Goal: Transaction & Acquisition: Purchase product/service

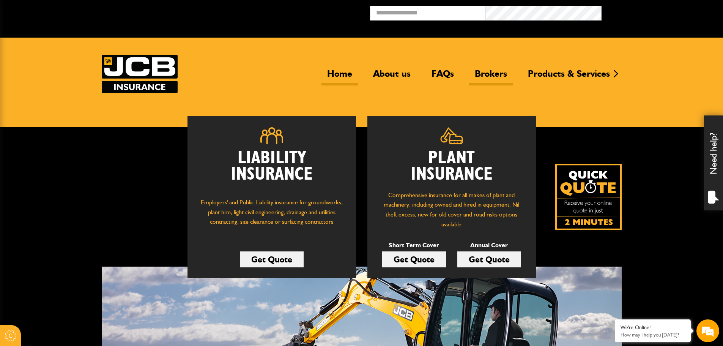
click at [478, 71] on link "Brokers" at bounding box center [491, 76] width 44 height 17
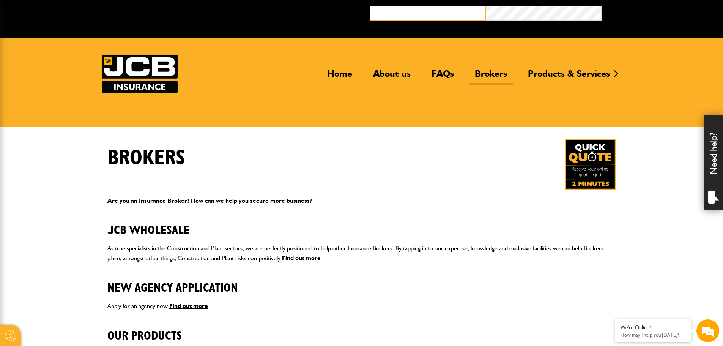
click at [407, 14] on input "email" at bounding box center [428, 13] width 116 height 15
type input "**********"
click at [602, 6] on button "Broker Login" at bounding box center [660, 12] width 116 height 12
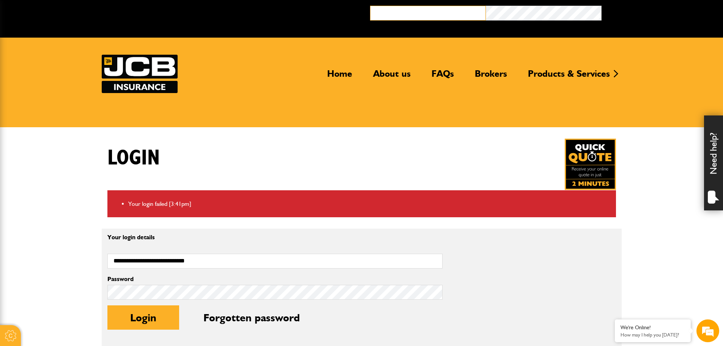
click at [462, 17] on input "email" at bounding box center [428, 13] width 116 height 15
type input "**********"
click at [602, 6] on button "Broker Login" at bounding box center [660, 12] width 116 height 12
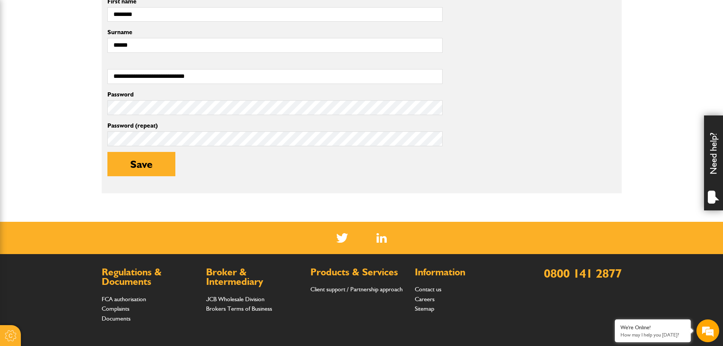
scroll to position [266, 0]
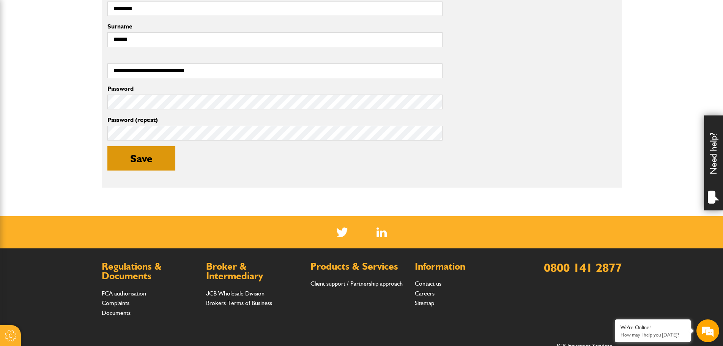
click at [154, 155] on button "Save" at bounding box center [141, 158] width 68 height 24
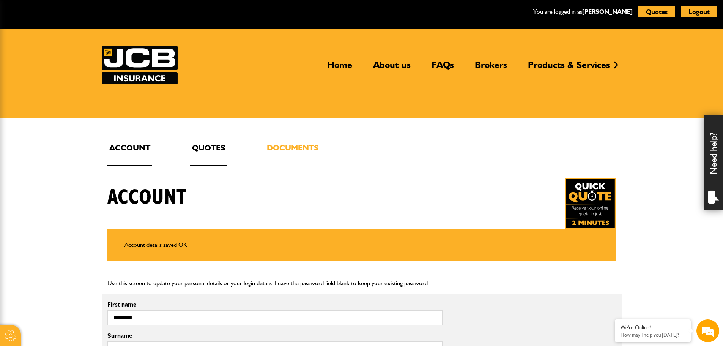
click at [202, 146] on link "Quotes" at bounding box center [208, 153] width 37 height 25
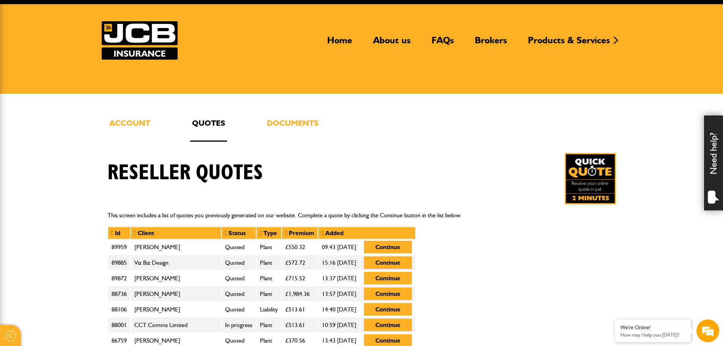
scroll to position [38, 0]
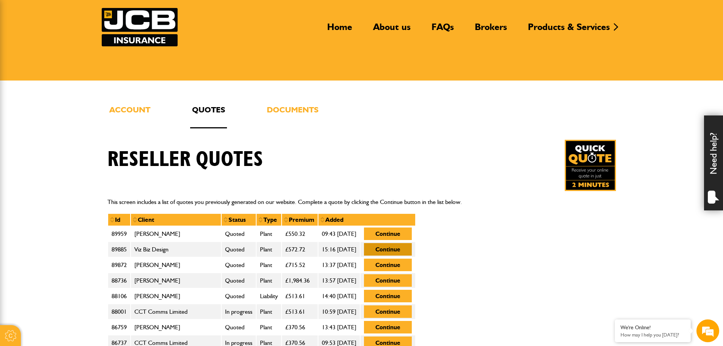
click at [412, 249] on button "Continue" at bounding box center [388, 249] width 48 height 13
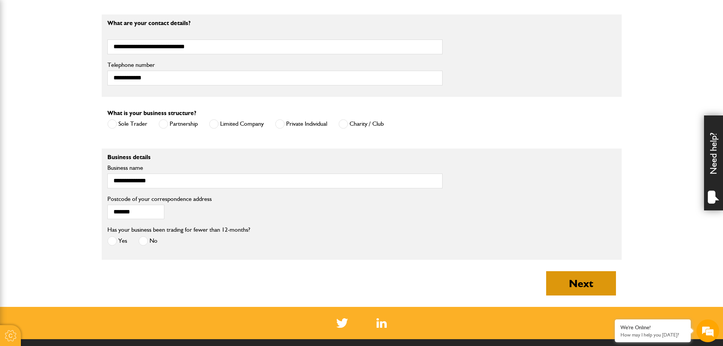
click at [599, 292] on button "Next" at bounding box center [581, 283] width 70 height 24
type input "**********"
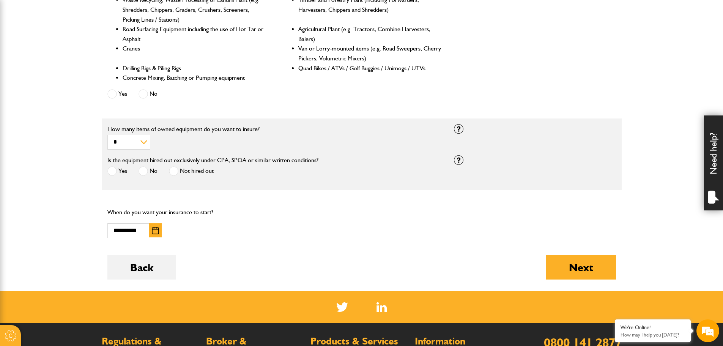
scroll to position [380, 0]
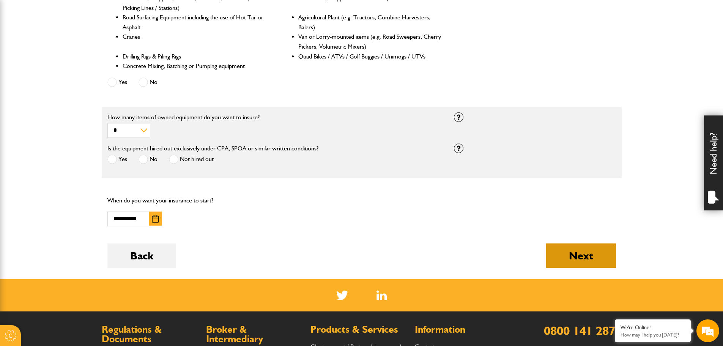
click at [554, 262] on button "Next" at bounding box center [581, 255] width 70 height 24
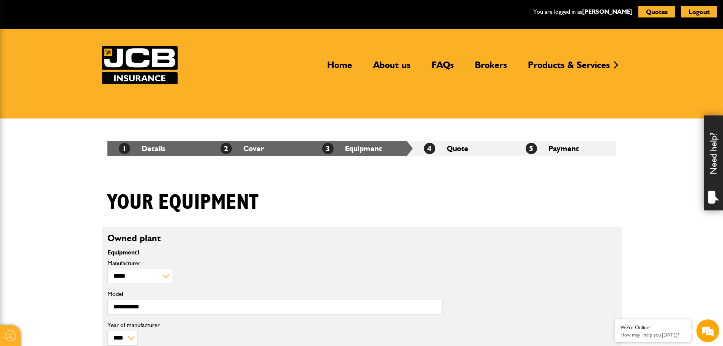
scroll to position [38, 0]
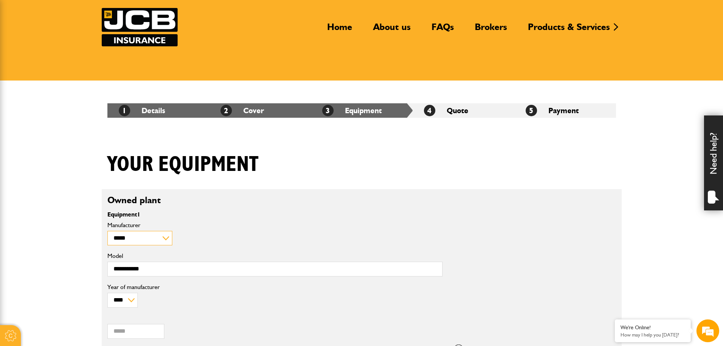
click at [162, 240] on select "**********" at bounding box center [139, 238] width 65 height 15
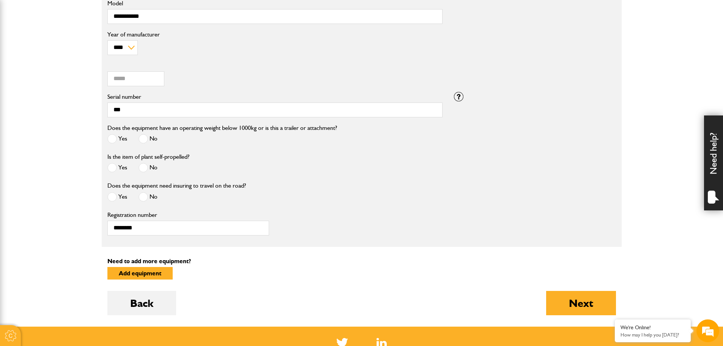
scroll to position [304, 0]
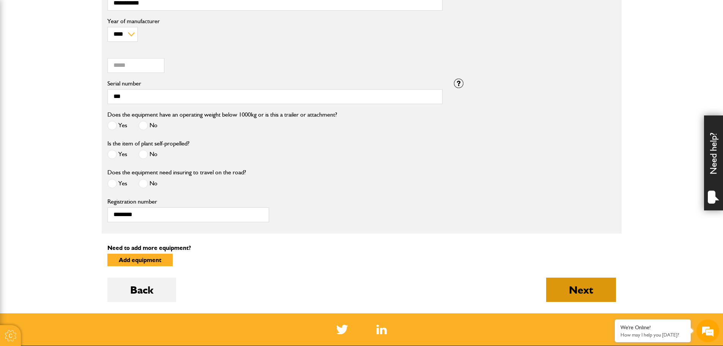
click at [602, 296] on button "Next" at bounding box center [581, 289] width 70 height 24
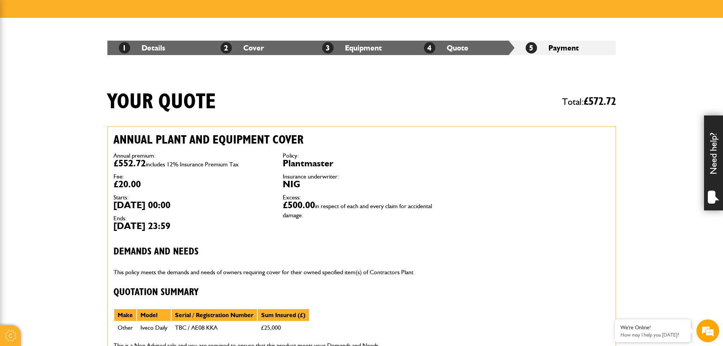
scroll to position [114, 0]
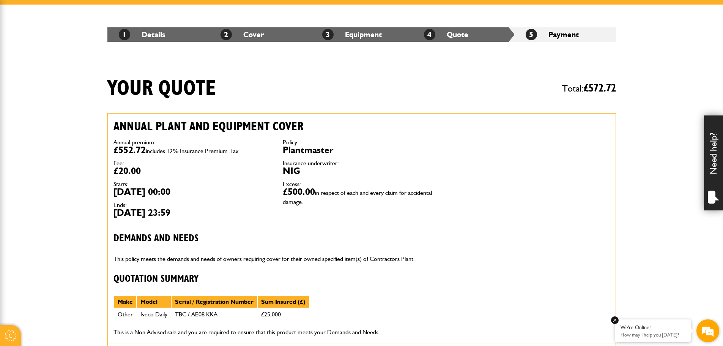
click at [672, 332] on p "How may I help you [DATE]?" at bounding box center [653, 335] width 65 height 6
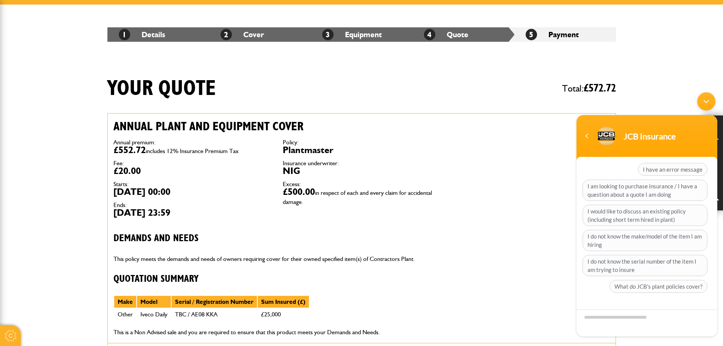
scroll to position [152, 0]
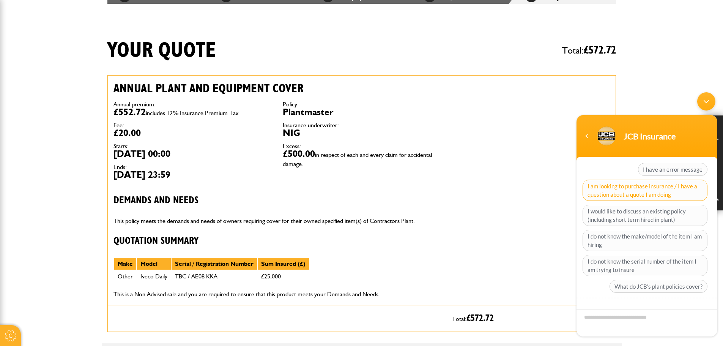
click at [659, 195] on span "I am looking to purchase insurance / I have a question about a quote I am doing" at bounding box center [645, 190] width 125 height 21
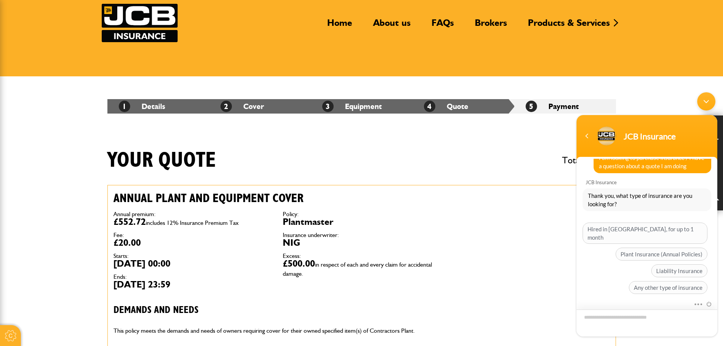
scroll to position [38, 0]
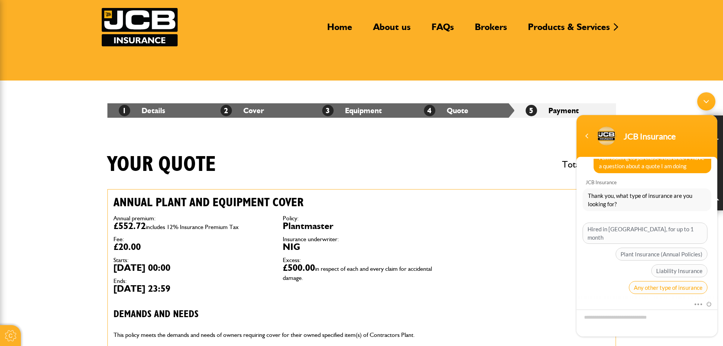
drag, startPoint x: 678, startPoint y: 277, endPoint x: 679, endPoint y: 281, distance: 3.8
click at [679, 281] on span "Any other type of insurance" at bounding box center [668, 287] width 79 height 13
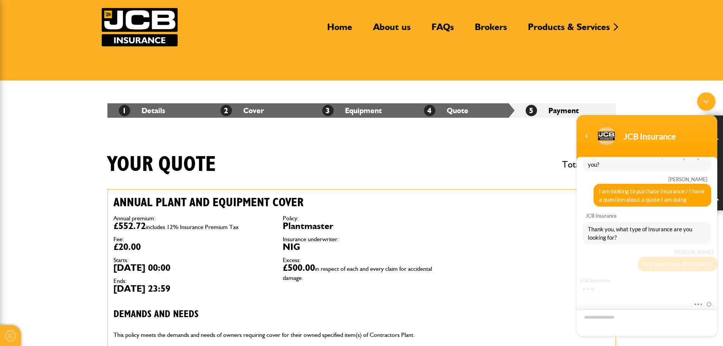
scroll to position [30, 0]
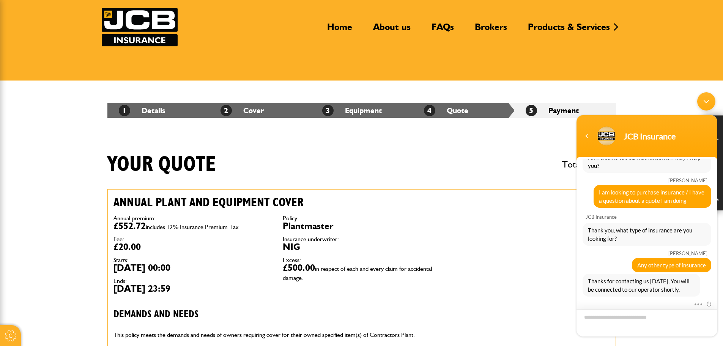
click at [613, 319] on textarea "Type your message and hit 'Enter'" at bounding box center [647, 322] width 141 height 27
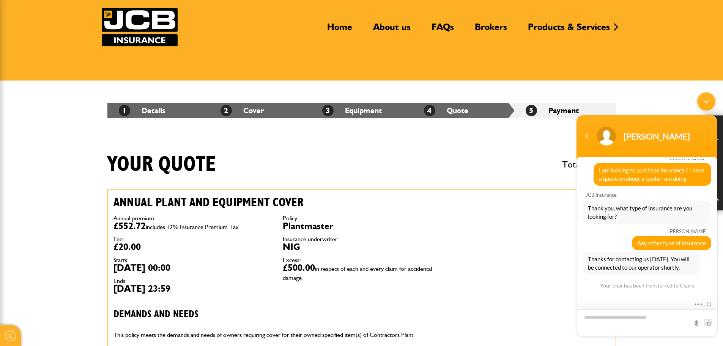
click at [613, 318] on textarea "Type your message and hit 'Enter'" at bounding box center [647, 322] width 141 height 27
type textarea "*********"
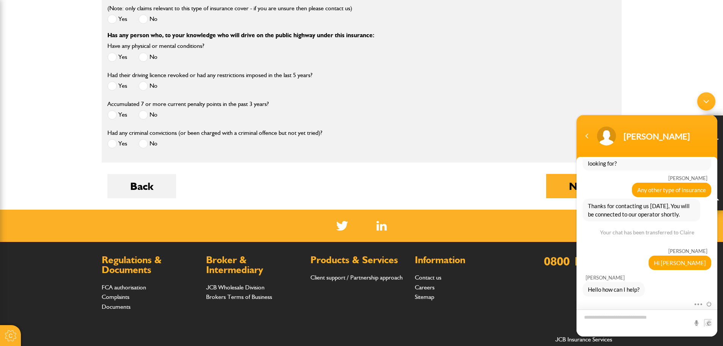
scroll to position [1101, 0]
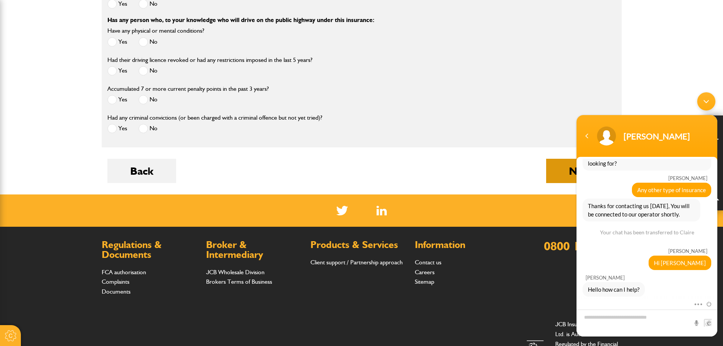
click at [566, 173] on button "Next" at bounding box center [581, 171] width 70 height 24
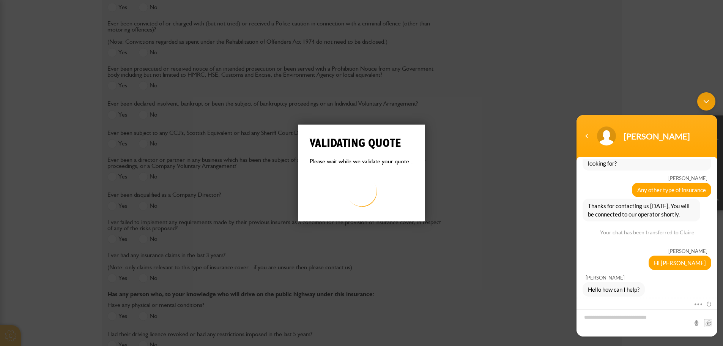
scroll to position [724, 0]
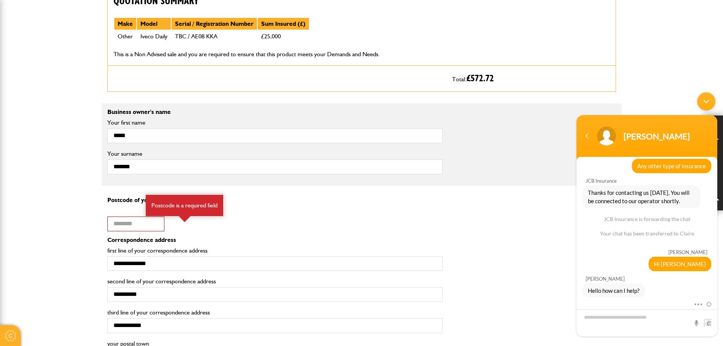
scroll to position [531, 0]
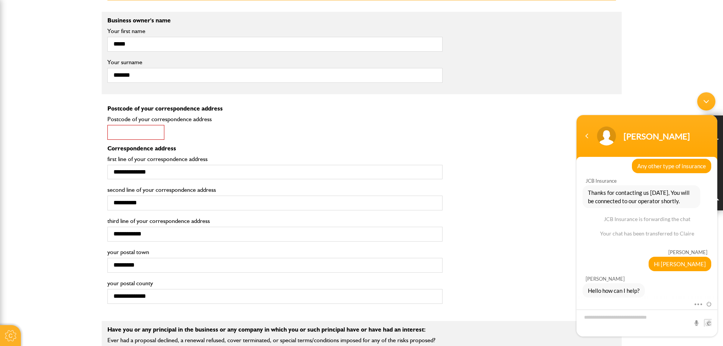
click at [126, 131] on input "Postcode of your correspondence address" at bounding box center [135, 132] width 57 height 15
click at [112, 138] on input "Postcode of your correspondence address" at bounding box center [135, 132] width 57 height 15
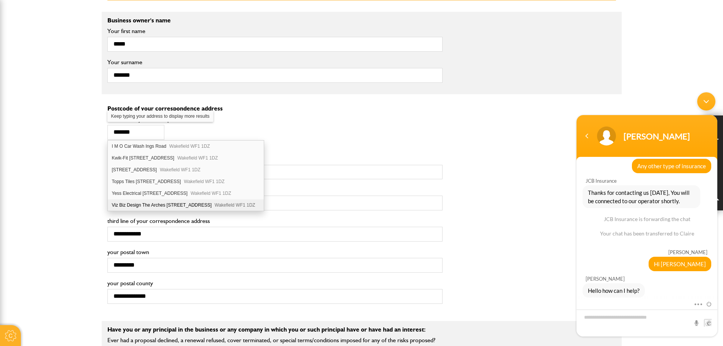
click at [161, 202] on div "Viz Biz Design The Arches 20 Ings Road Wakefield WF1 1DZ" at bounding box center [186, 204] width 156 height 11
type input "*******"
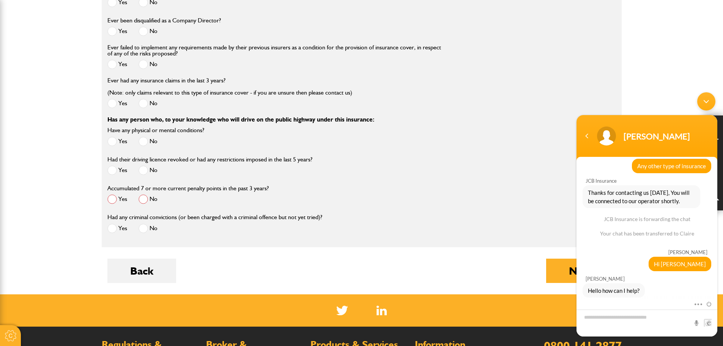
scroll to position [1063, 0]
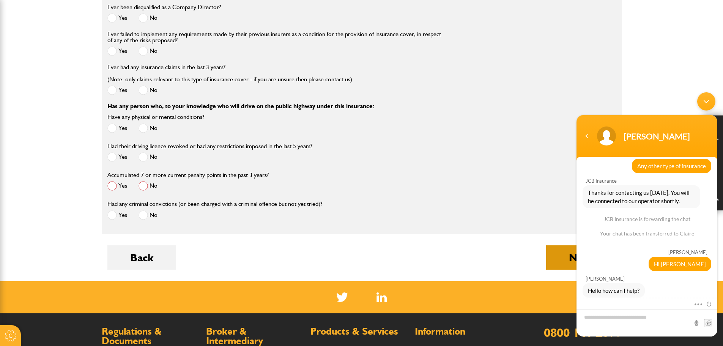
click at [558, 266] on button "Next" at bounding box center [581, 257] width 70 height 24
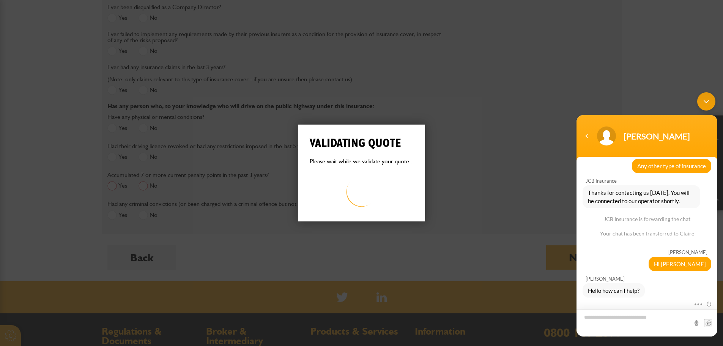
drag, startPoint x: 596, startPoint y: 316, endPoint x: 600, endPoint y: 317, distance: 4.2
click at [597, 317] on textarea "Type your message and hit 'Enter'" at bounding box center [647, 322] width 141 height 27
type textarea "******"
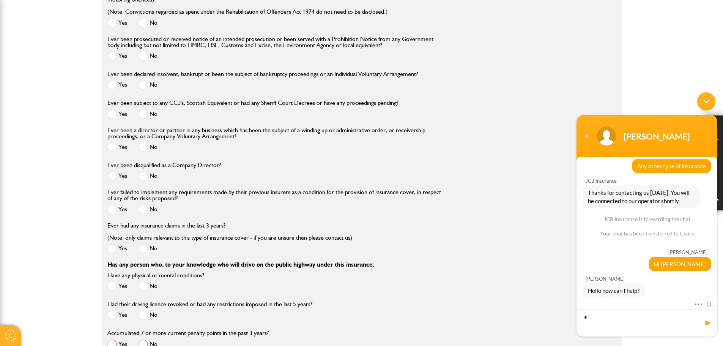
scroll to position [949, 0]
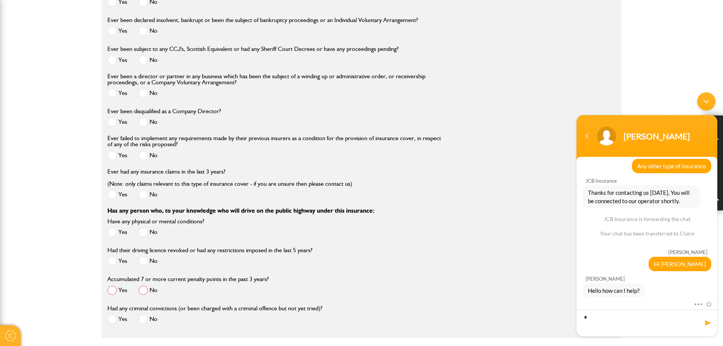
type textarea "*"
click at [148, 293] on label "No" at bounding box center [148, 289] width 19 height 9
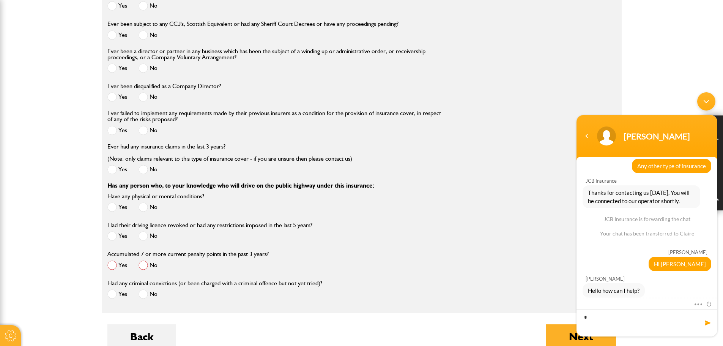
scroll to position [987, 0]
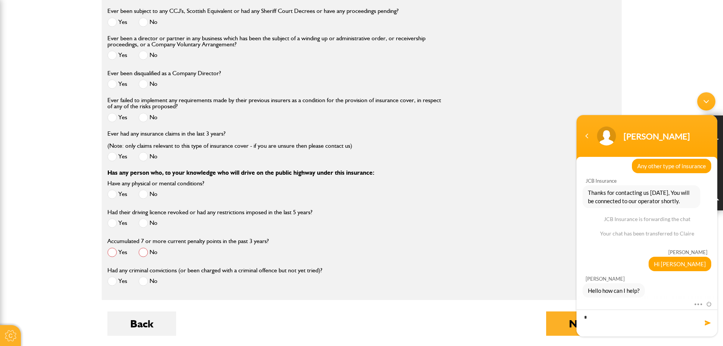
click at [145, 293] on div "Had any criminal convictions (or been charged with a criminal offence but not y…" at bounding box center [275, 279] width 347 height 29
click at [143, 253] on span at bounding box center [143, 251] width 9 height 9
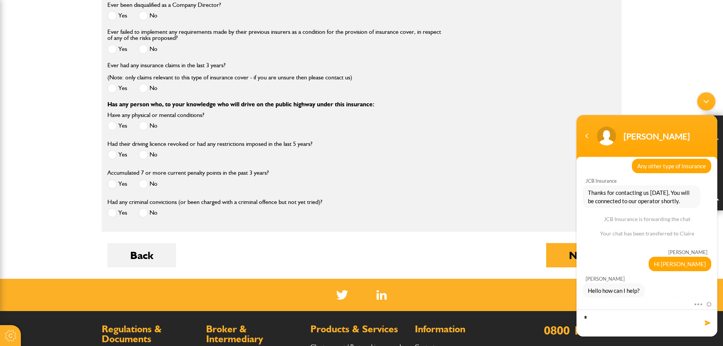
scroll to position [1063, 0]
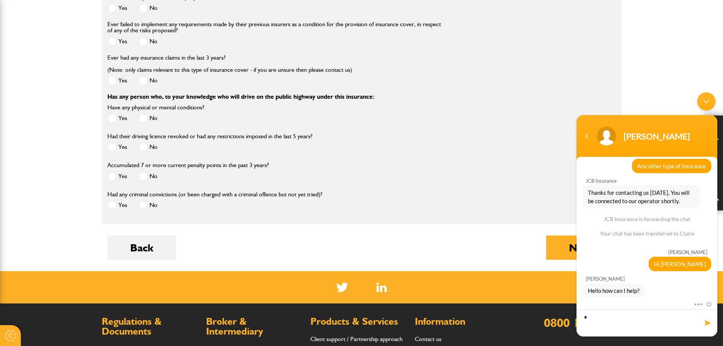
click at [568, 258] on button "Next" at bounding box center [581, 247] width 70 height 24
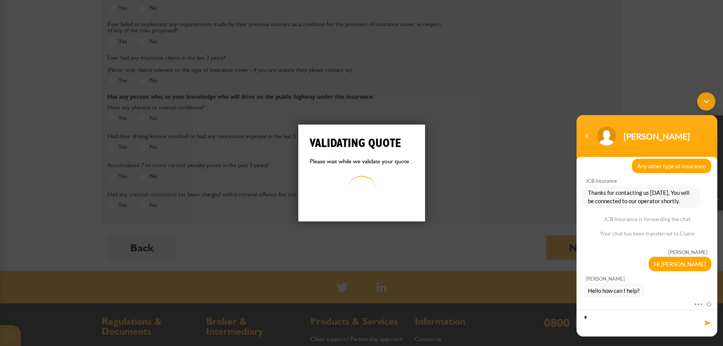
click at [627, 319] on textarea "*" at bounding box center [647, 322] width 141 height 27
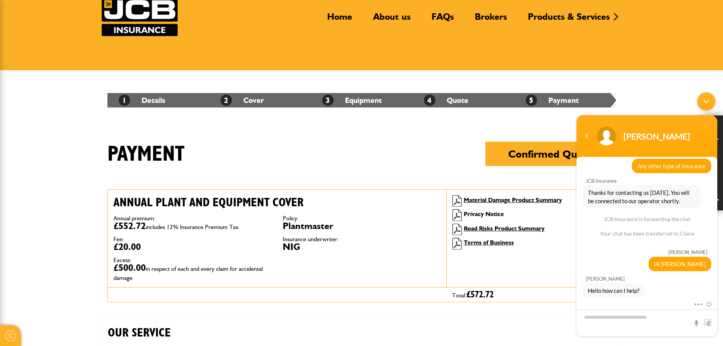
scroll to position [38, 0]
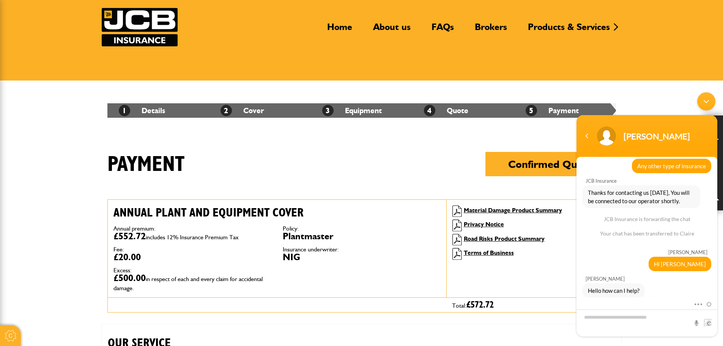
click at [603, 322] on textarea "Type your message and hit 'Enter'" at bounding box center [647, 322] width 141 height 27
click at [690, 328] on textarea "**********" at bounding box center [647, 322] width 141 height 27
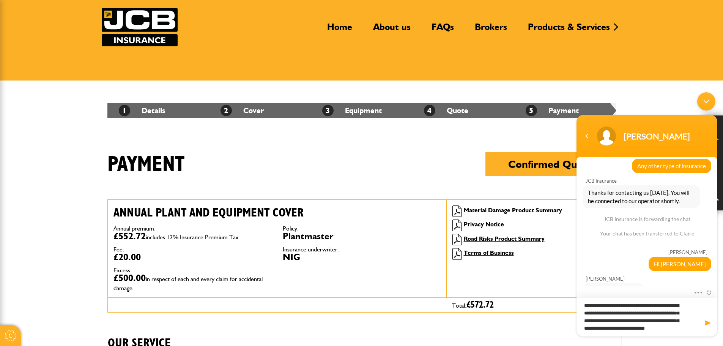
scroll to position [0, 0]
type textarea "**********"
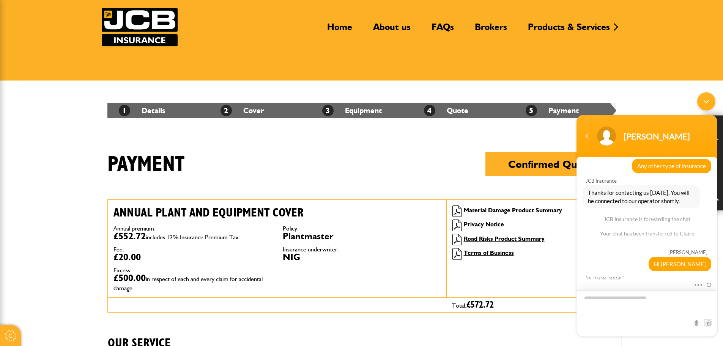
scroll to position [184, 0]
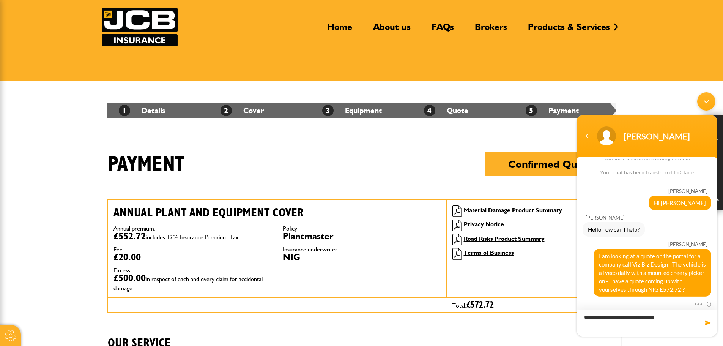
type textarea "**********"
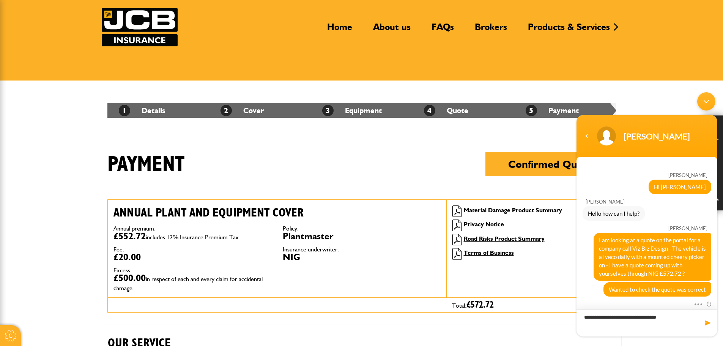
type textarea "**********"
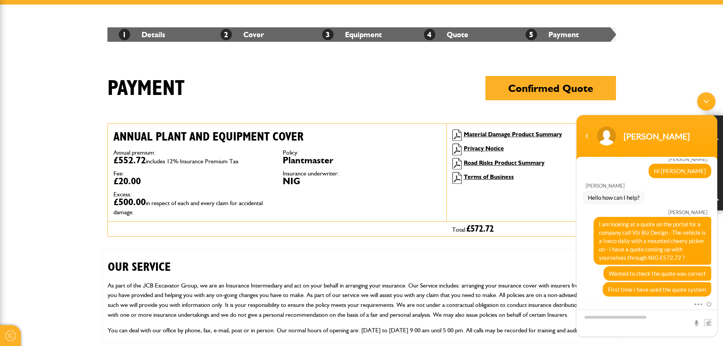
scroll to position [301, 0]
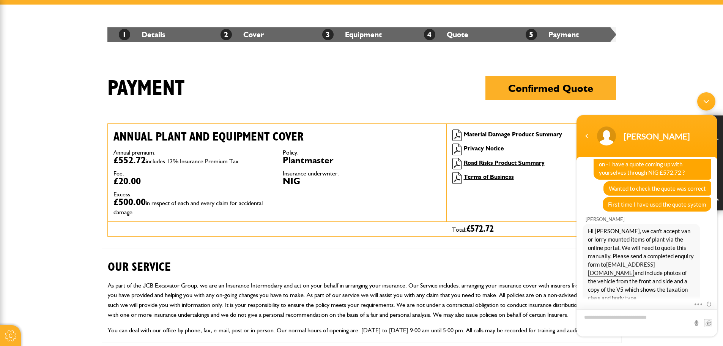
click at [586, 326] on textarea "Type your message and hit 'Enter'" at bounding box center [647, 322] width 141 height 27
type textarea "**********"
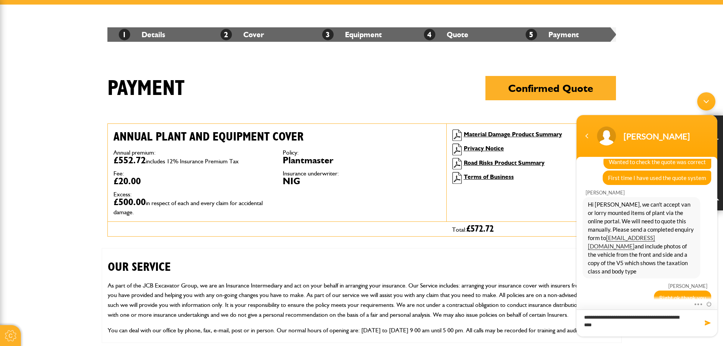
type textarea "**********"
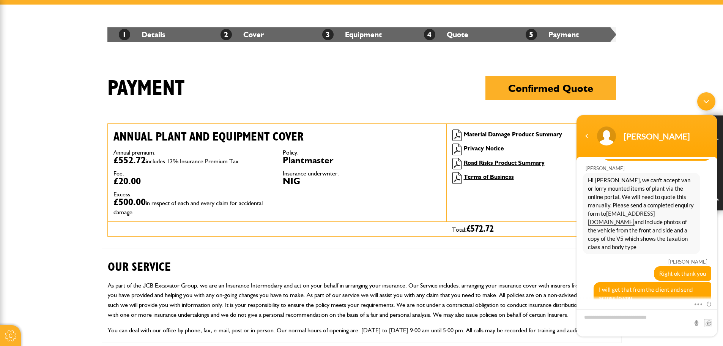
drag, startPoint x: 704, startPoint y: 101, endPoint x: 702, endPoint y: 90, distance: 11.2
click at [704, 102] on div "Minimize live chat window" at bounding box center [706, 101] width 18 height 18
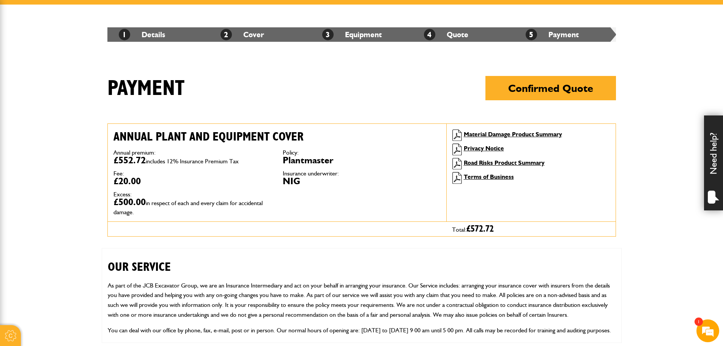
scroll to position [378, 0]
click at [703, 329] on em at bounding box center [708, 330] width 20 height 20
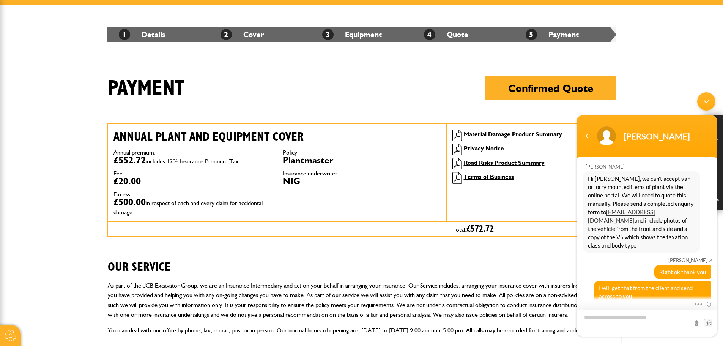
scroll to position [340, 0]
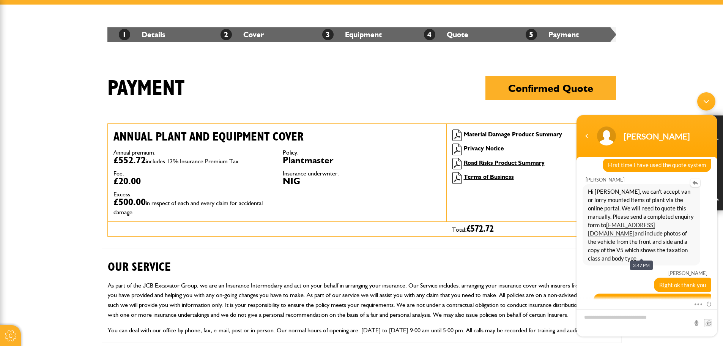
drag, startPoint x: 638, startPoint y: 249, endPoint x: 589, endPoint y: 192, distance: 74.8
click at [589, 192] on span "Hi [PERSON_NAME], we can't accept van or lorry mounted items of plant via the o…" at bounding box center [641, 224] width 107 height 75
copy span "Hi [PERSON_NAME], we can't accept van or lorry mounted items of plant via the o…"
